Goal: Transaction & Acquisition: Register for event/course

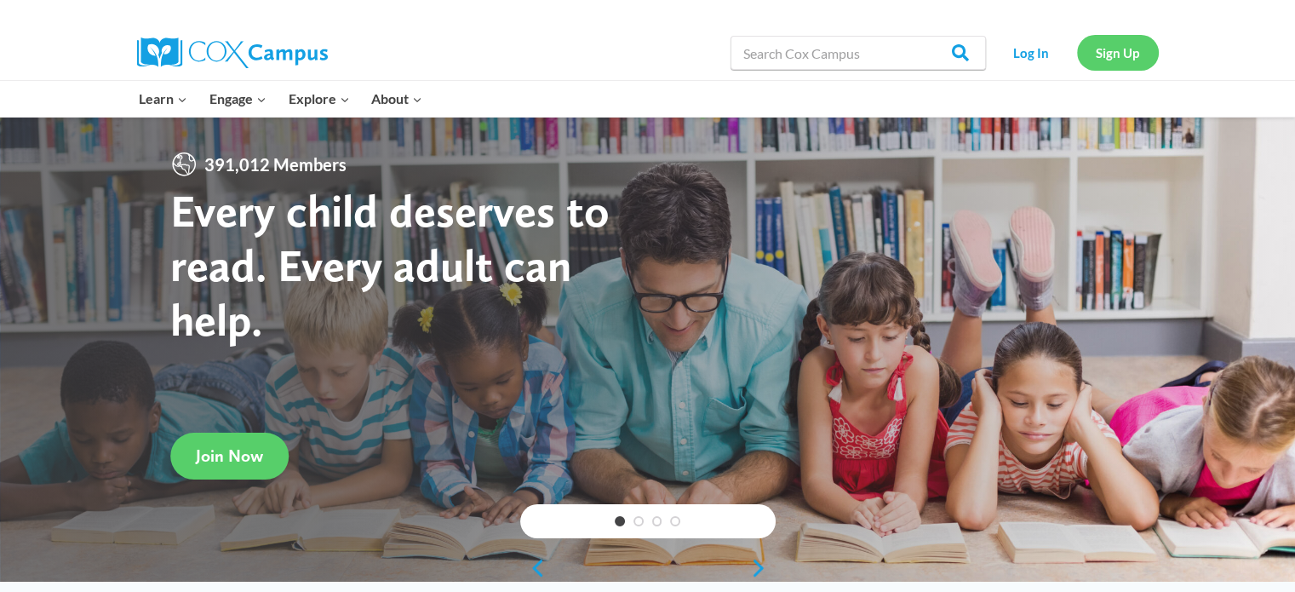
click at [1127, 55] on link "Sign Up" at bounding box center [1118, 52] width 82 height 35
